Goal: Book appointment/travel/reservation

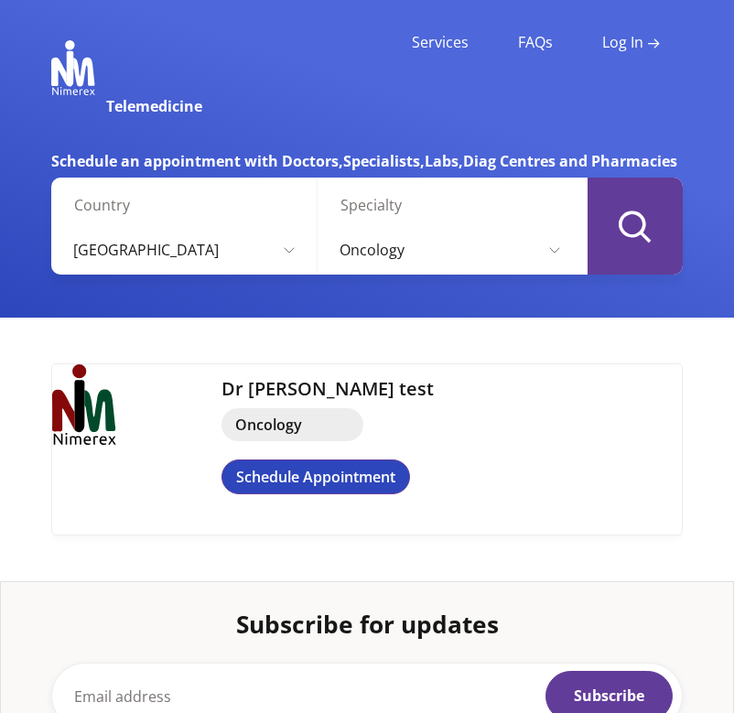
select select "20"
click at [82, 65] on img at bounding box center [73, 67] width 44 height 55
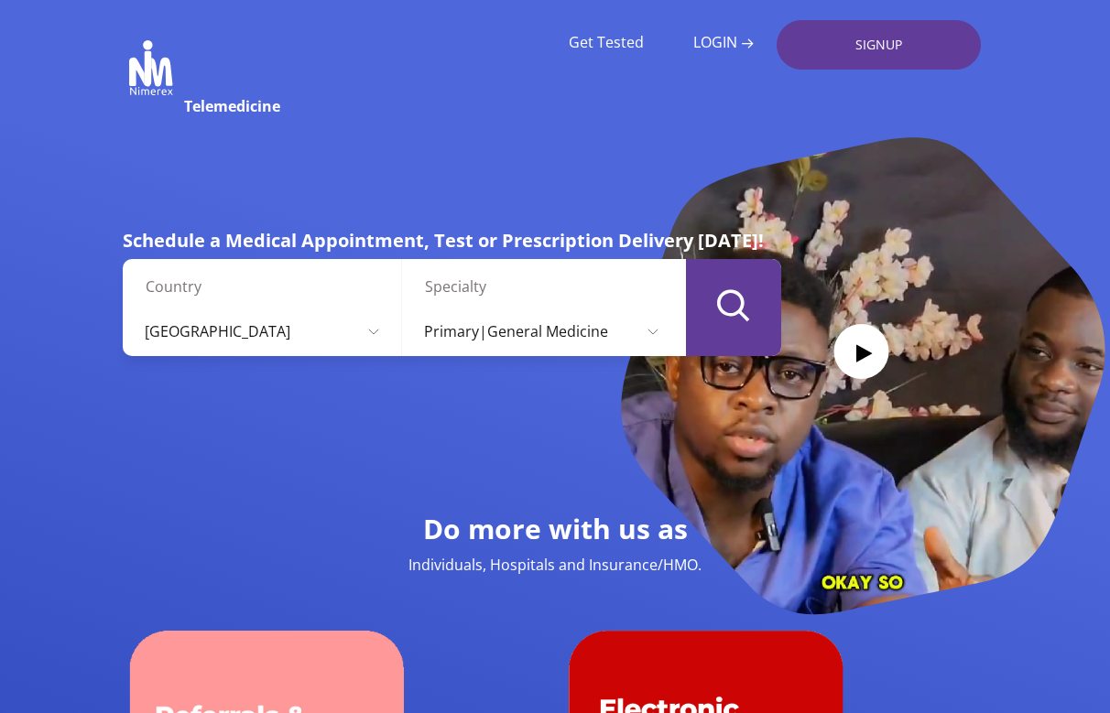
click at [723, 303] on icon "submit" at bounding box center [733, 305] width 33 height 32
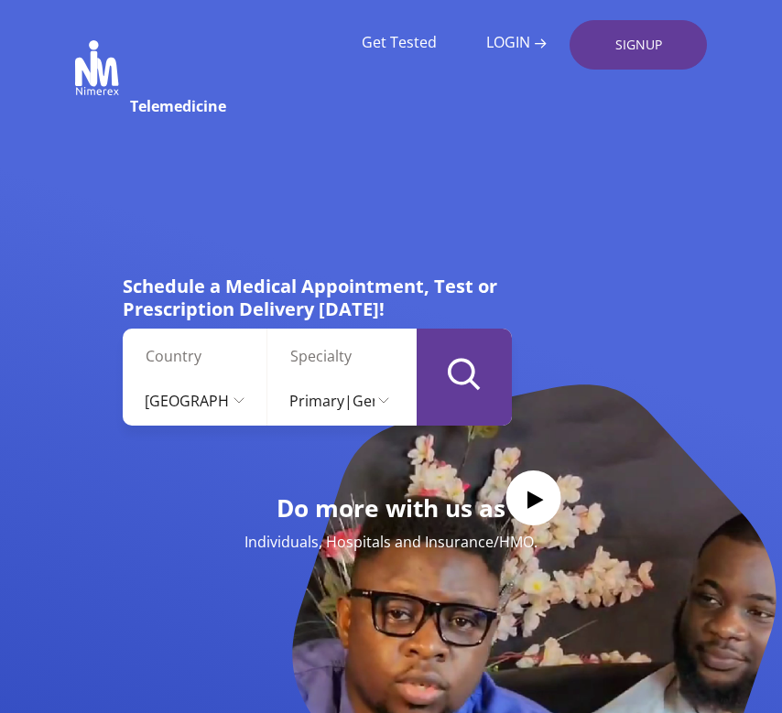
click at [411, 172] on div "Schedule a Medical Appointment, Test or Prescription Delivery Today! Country Ni…" at bounding box center [255, 393] width 539 height 513
click at [456, 366] on icon "submit" at bounding box center [464, 374] width 33 height 32
click at [464, 378] on icon "submit" at bounding box center [464, 374] width 33 height 32
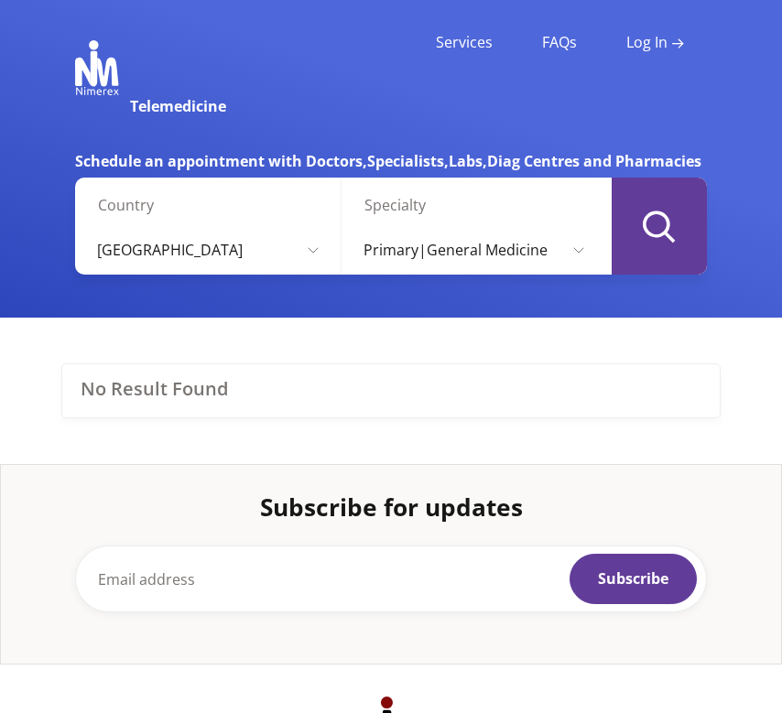
click at [105, 72] on img at bounding box center [97, 67] width 44 height 55
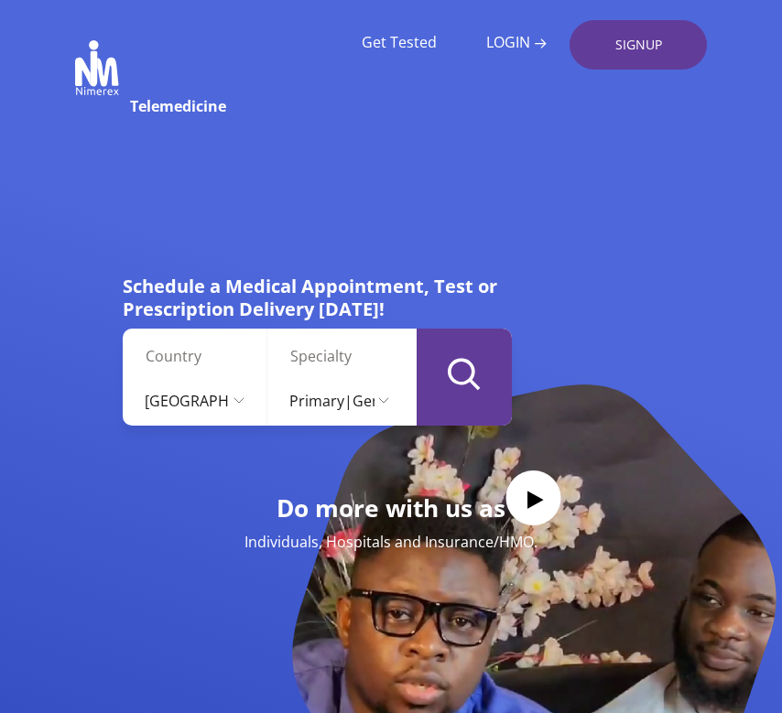
click at [481, 359] on button "submit" at bounding box center [464, 377] width 95 height 97
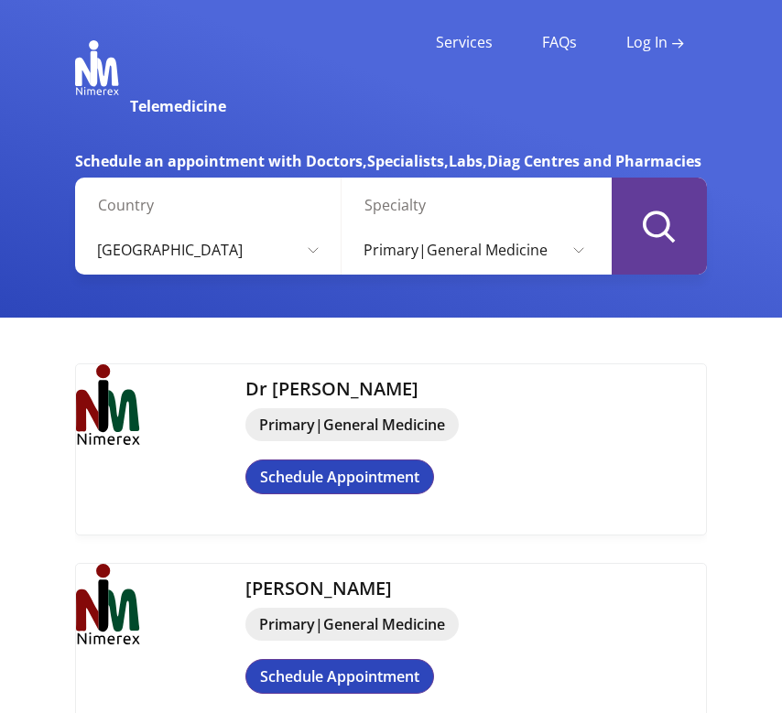
click at [647, 241] on icon "button" at bounding box center [659, 227] width 33 height 32
